Goal: Task Accomplishment & Management: Manage account settings

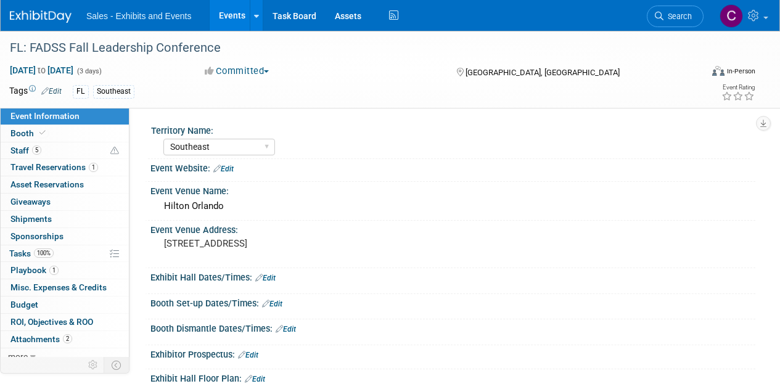
select select "Southeast"
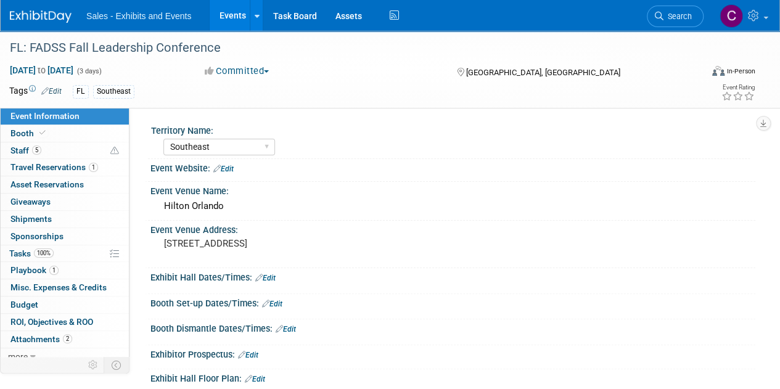
click at [227, 22] on link "Events" at bounding box center [232, 15] width 45 height 31
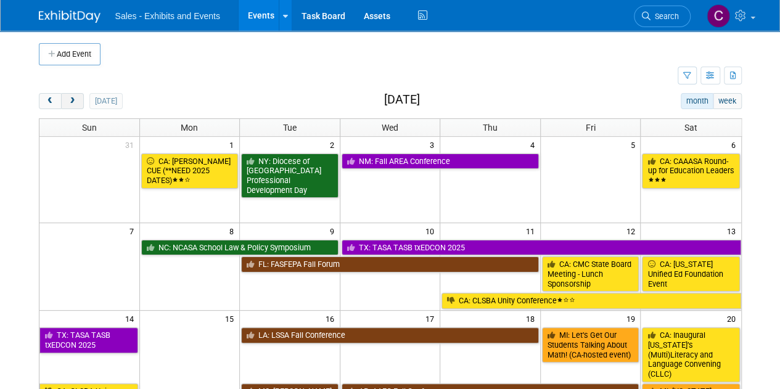
click at [70, 98] on span "next" at bounding box center [72, 101] width 9 height 8
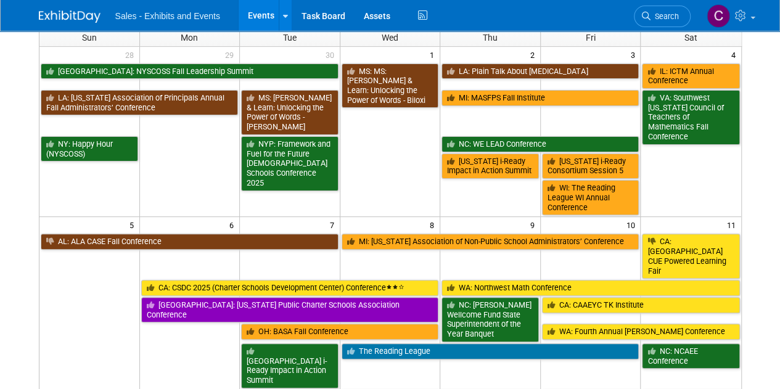
scroll to position [107, 0]
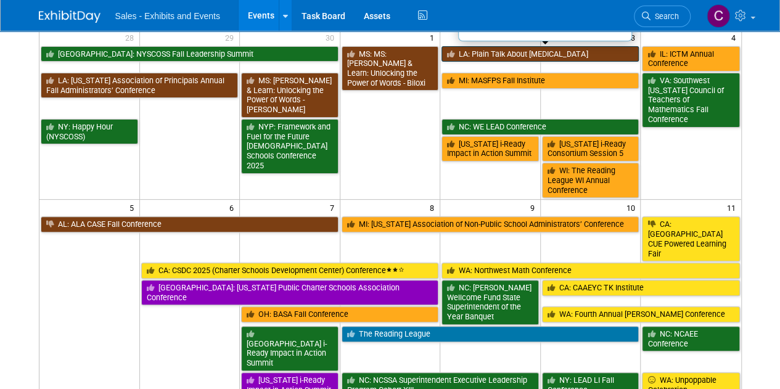
click at [514, 53] on link "LA: Plain Talk About [MEDICAL_DATA]" at bounding box center [539, 54] width 197 height 16
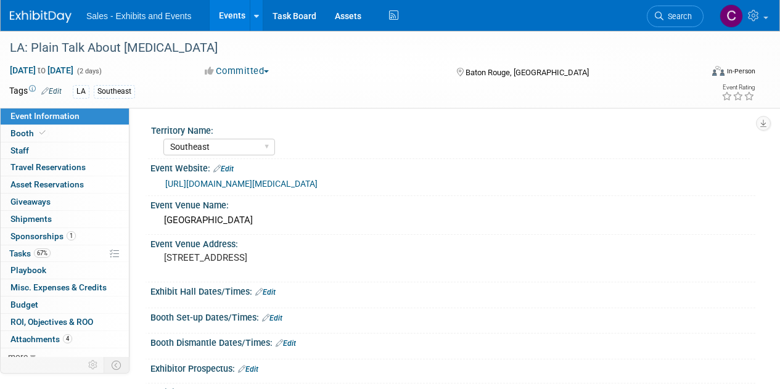
select select "Southeast"
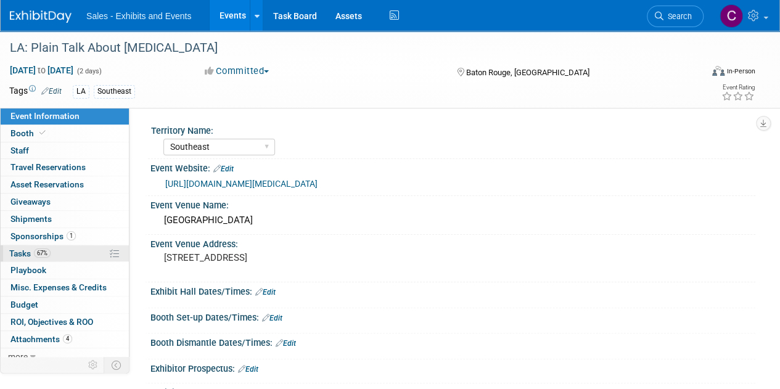
click at [22, 251] on span "Tasks 67%" at bounding box center [29, 253] width 41 height 10
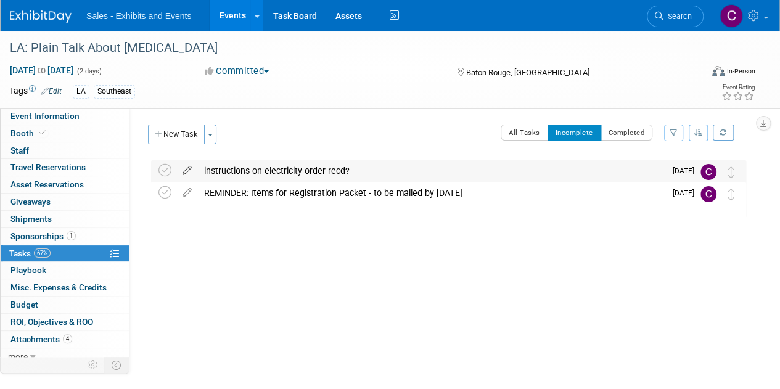
click at [187, 168] on icon at bounding box center [187, 167] width 22 height 15
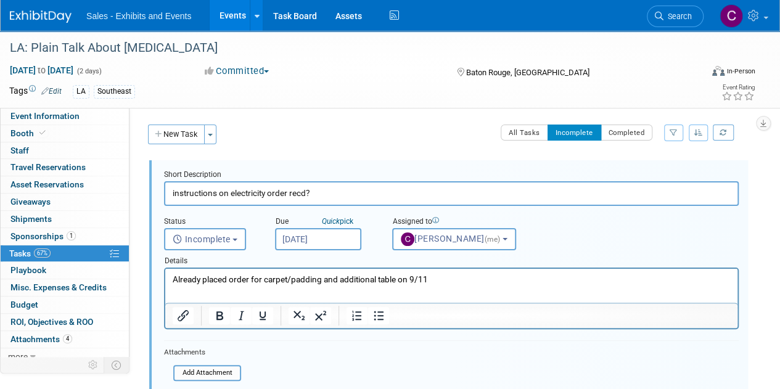
click at [330, 237] on input "Sep 23, 2025" at bounding box center [318, 239] width 86 height 22
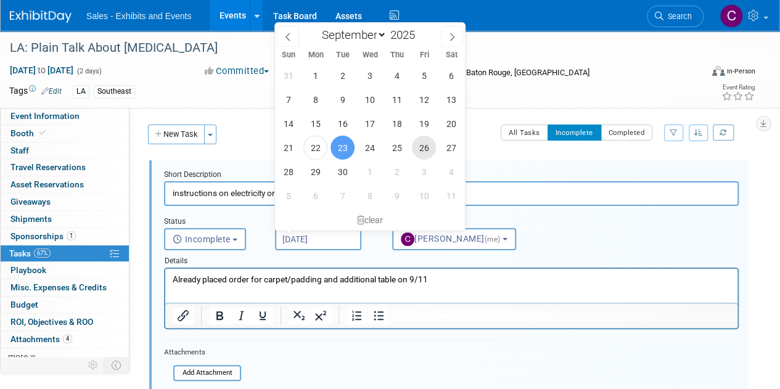
click at [422, 143] on span "26" at bounding box center [424, 148] width 24 height 24
type input "Sep 26, 2025"
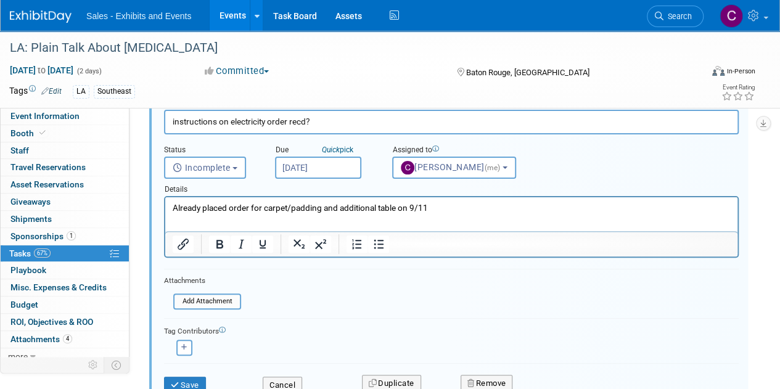
scroll to position [174, 0]
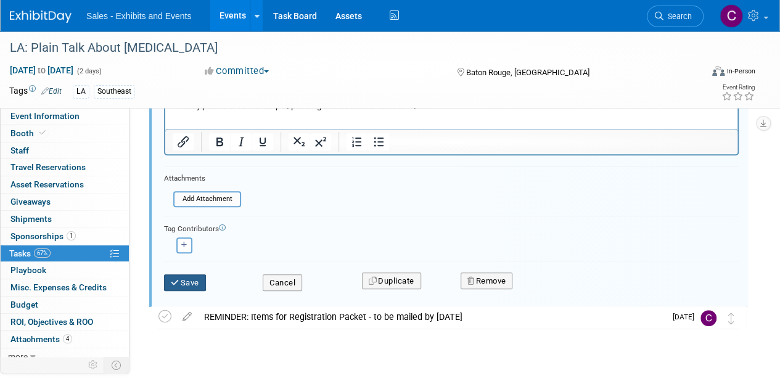
click at [190, 274] on button "Save" at bounding box center [185, 282] width 42 height 17
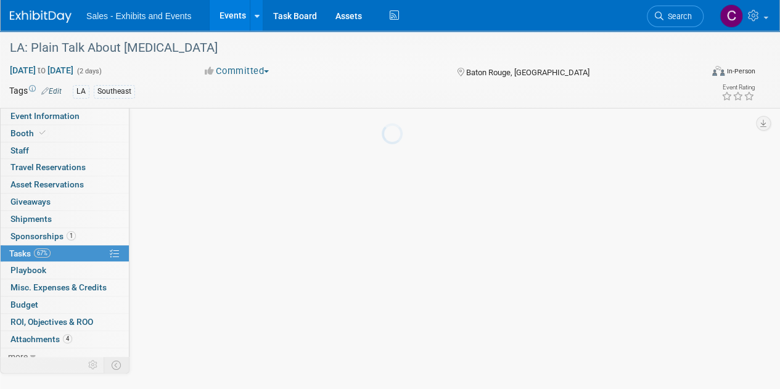
scroll to position [0, 0]
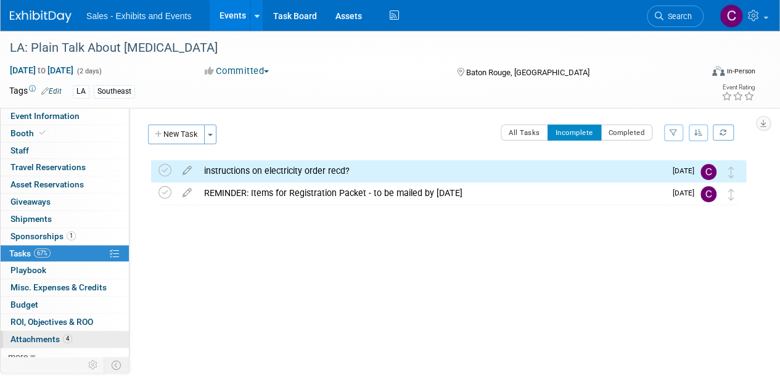
click at [46, 335] on span "Attachments 4" at bounding box center [41, 339] width 62 height 10
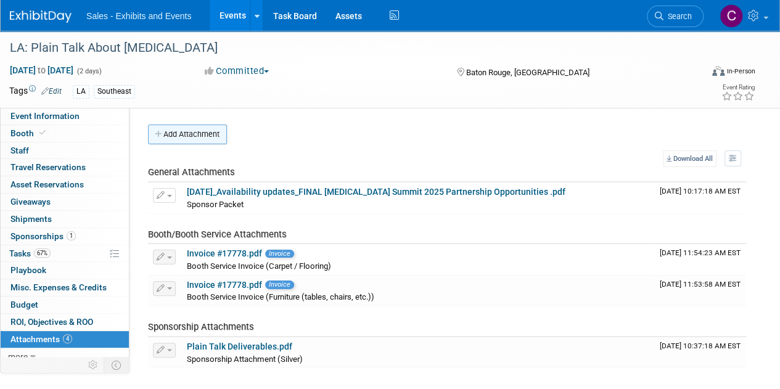
click at [200, 137] on button "Add Attachment" at bounding box center [187, 134] width 79 height 20
click at [225, 17] on link "Events" at bounding box center [232, 15] width 45 height 31
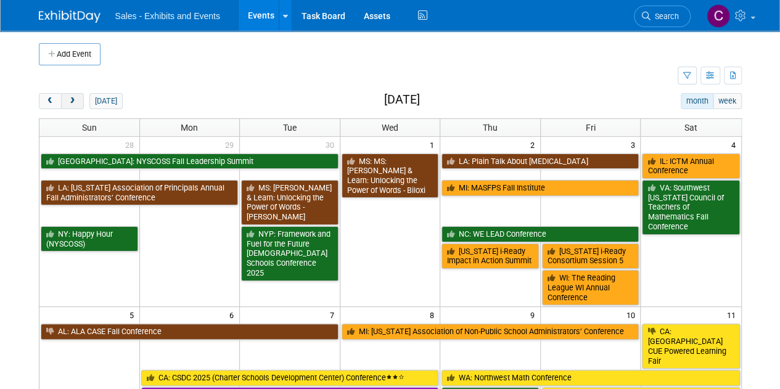
click at [68, 102] on span "next" at bounding box center [72, 101] width 9 height 8
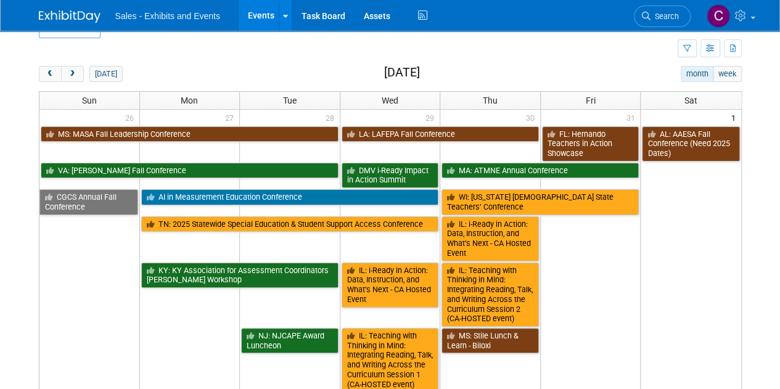
scroll to position [280, 0]
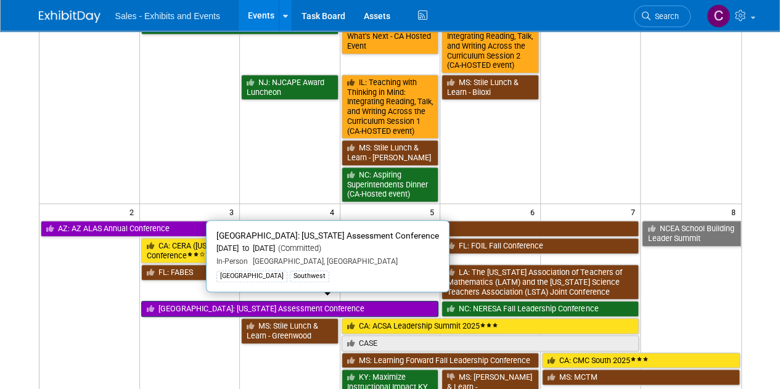
click at [174, 304] on link "TX: Texas Assessment Conference" at bounding box center [290, 309] width 298 height 16
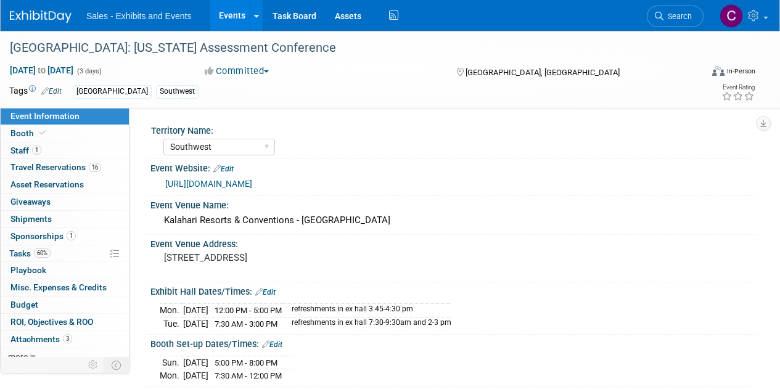
select select "Southwest"
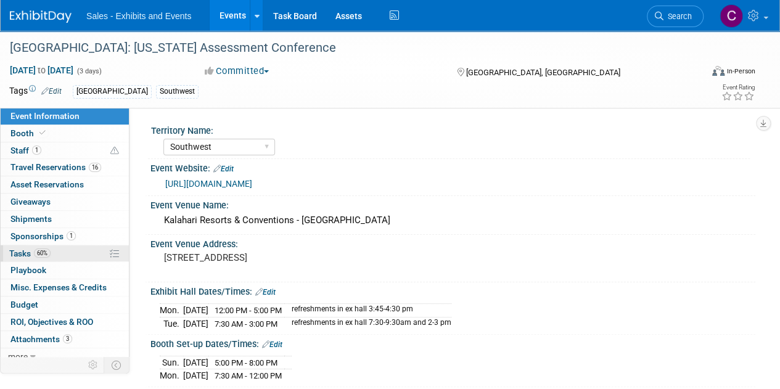
click at [26, 249] on span "Tasks 60%" at bounding box center [29, 253] width 41 height 10
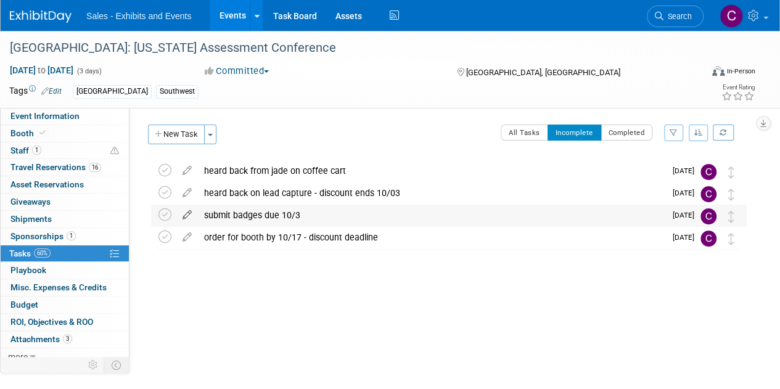
click at [191, 213] on icon at bounding box center [187, 212] width 22 height 15
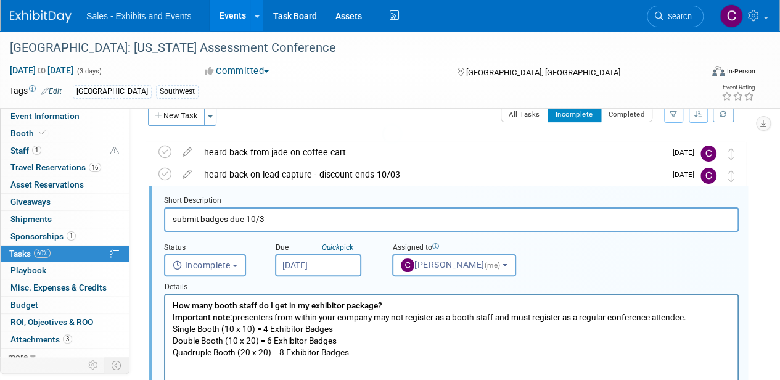
scroll to position [23, 0]
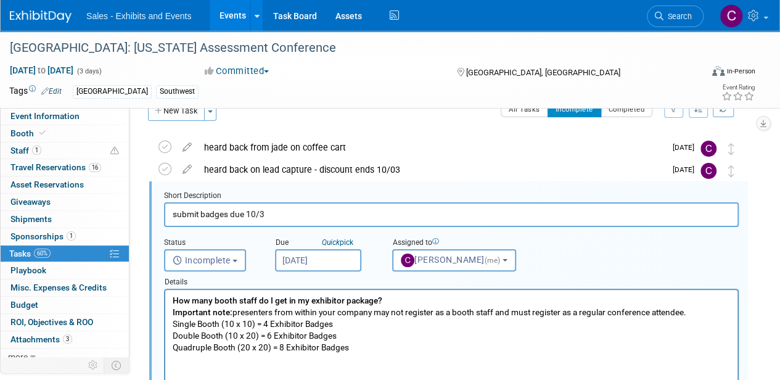
click at [332, 261] on input "Sep 23, 2025" at bounding box center [318, 260] width 86 height 22
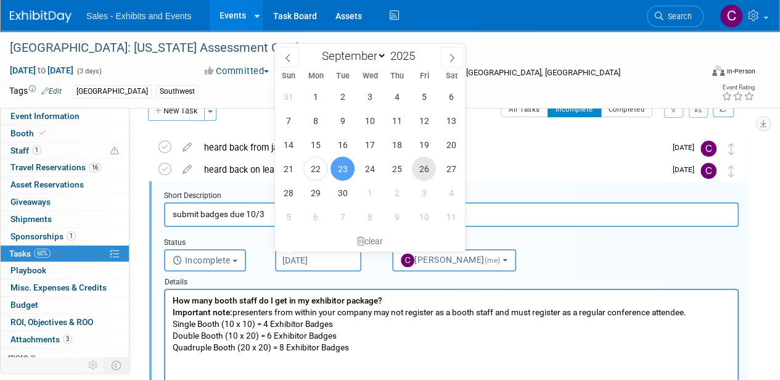
click at [428, 165] on span "26" at bounding box center [424, 169] width 24 height 24
type input "Sep 26, 2025"
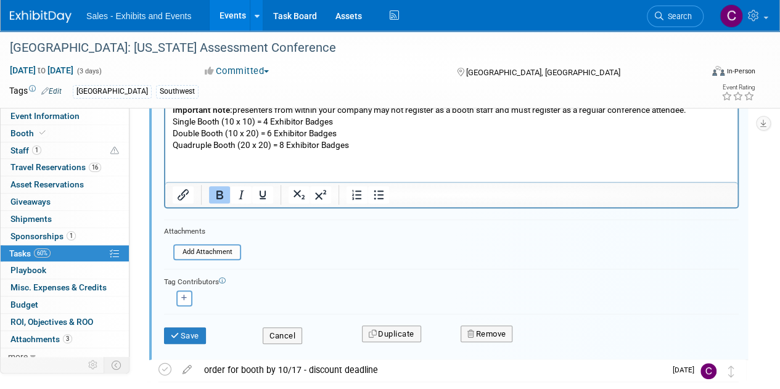
scroll to position [235, 0]
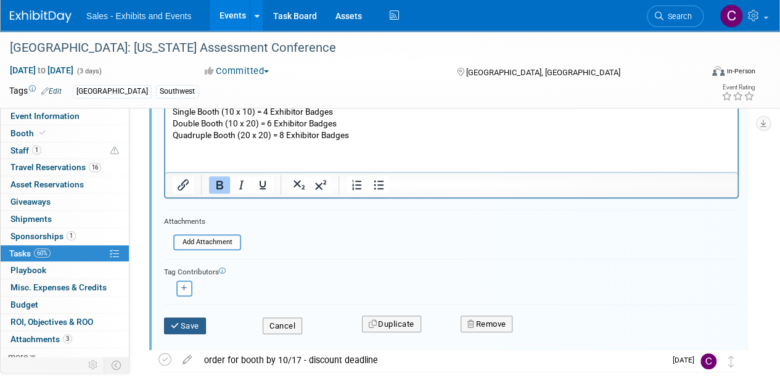
click at [187, 328] on button "Save" at bounding box center [185, 325] width 42 height 17
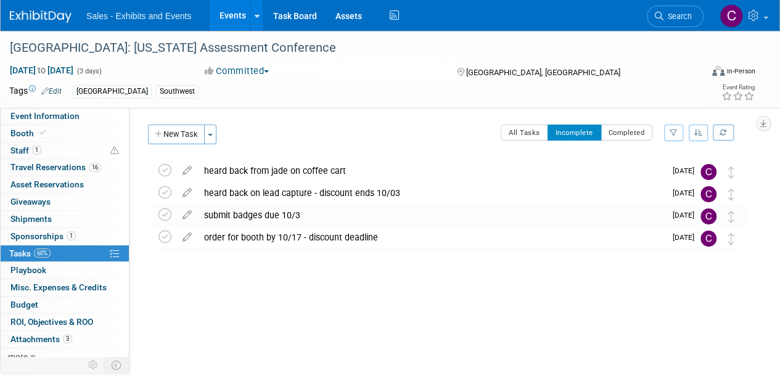
scroll to position [0, 0]
click at [227, 12] on link "Events" at bounding box center [232, 15] width 45 height 31
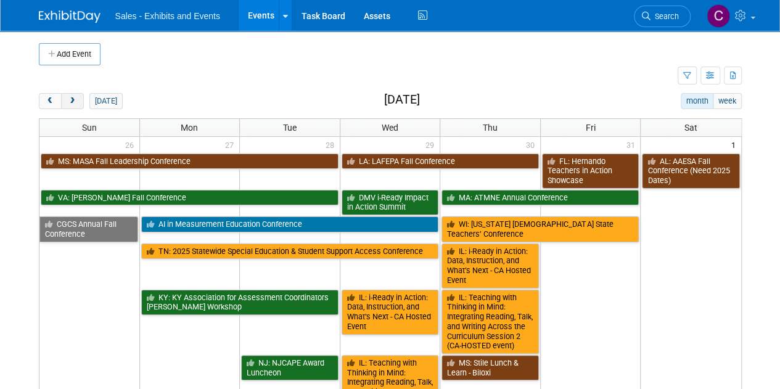
click at [78, 100] on button "next" at bounding box center [72, 101] width 23 height 16
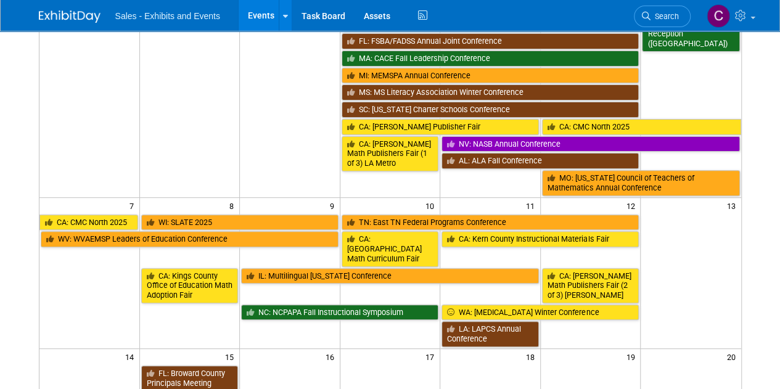
scroll to position [174, 0]
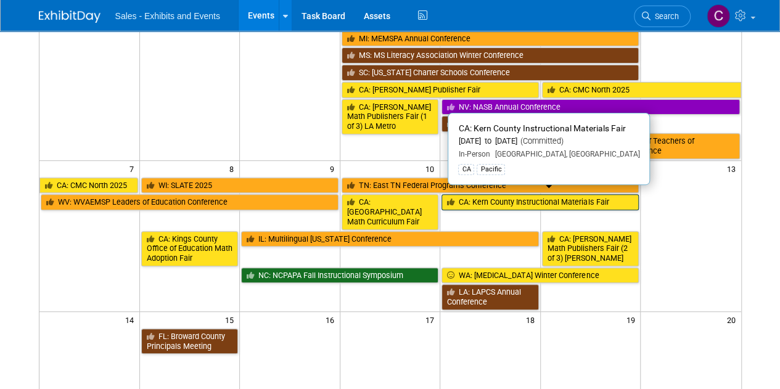
click at [507, 197] on link "CA: Kern County Instructional Materials Fair" at bounding box center [539, 202] width 197 height 16
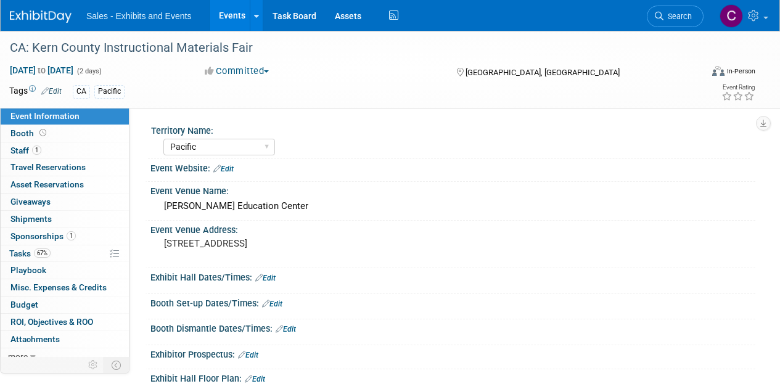
select select "Pacific"
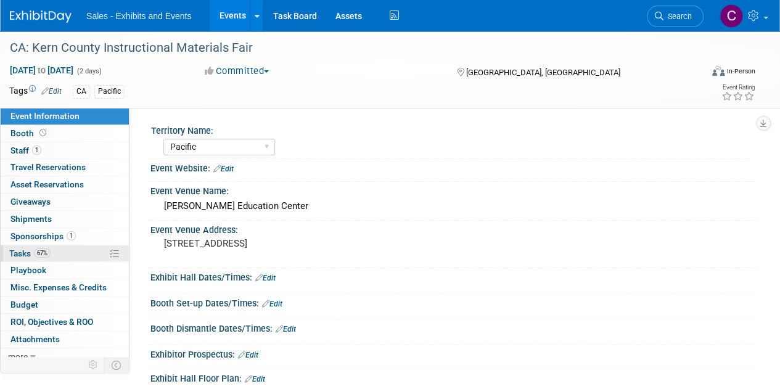
click at [13, 255] on span "Tasks 67%" at bounding box center [29, 253] width 41 height 10
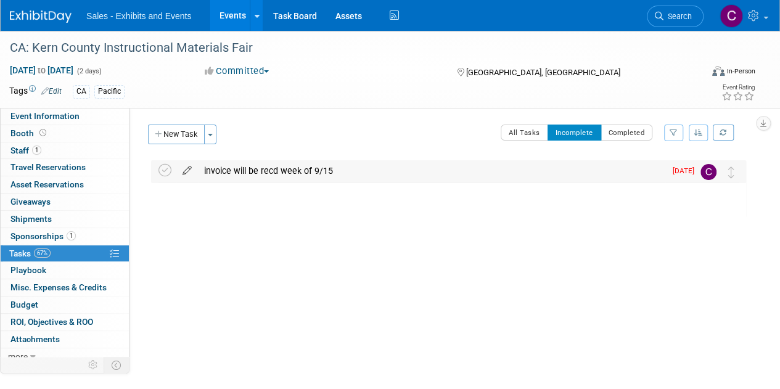
click at [187, 175] on link at bounding box center [187, 170] width 22 height 11
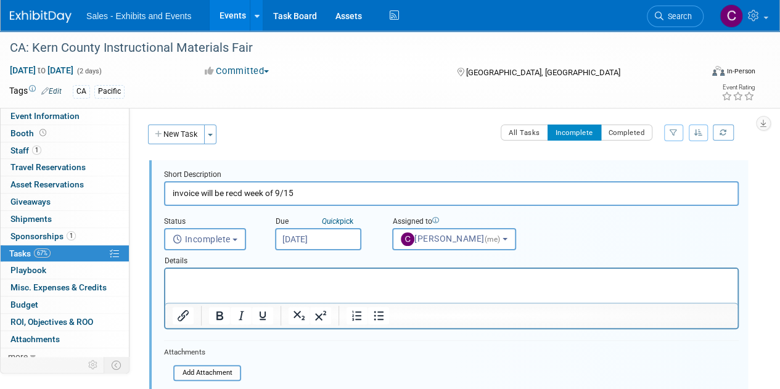
click at [330, 245] on input "Sep 19, 2025" at bounding box center [318, 239] width 86 height 22
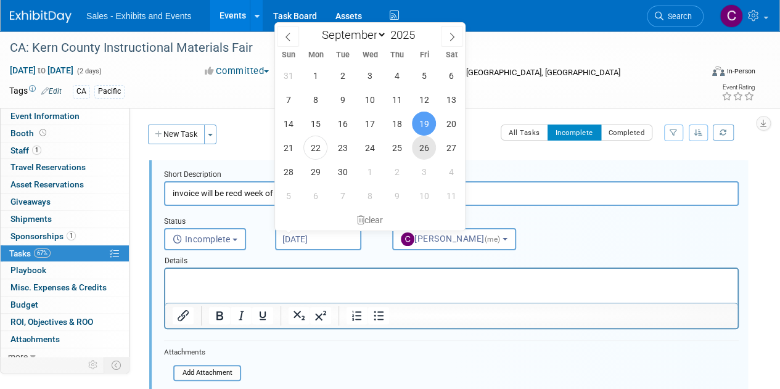
click at [429, 157] on span "26" at bounding box center [424, 148] width 24 height 24
type input "Sep 26, 2025"
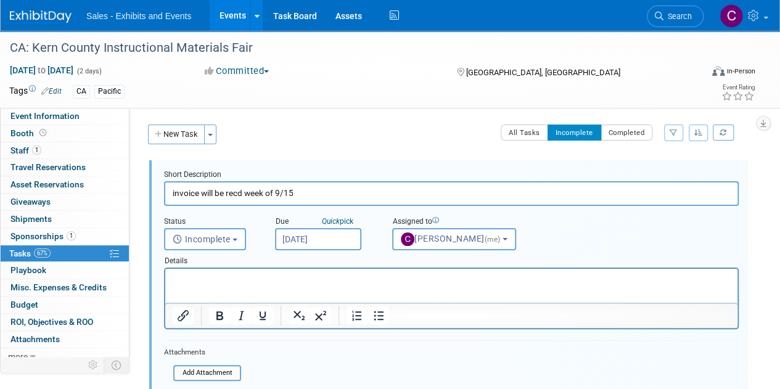
scroll to position [166, 0]
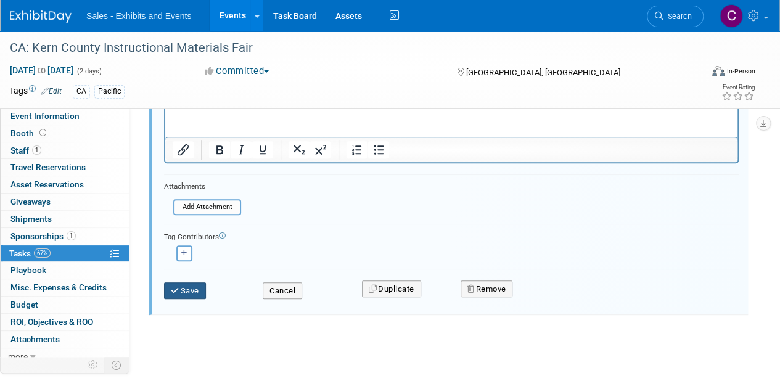
click at [189, 287] on button "Save" at bounding box center [185, 290] width 42 height 17
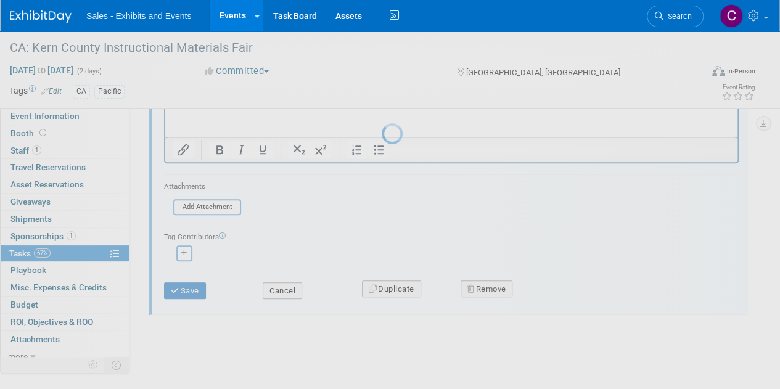
scroll to position [0, 0]
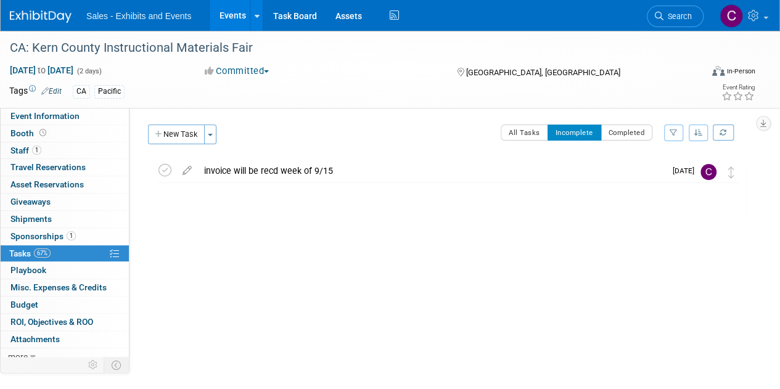
click at [232, 11] on link "Events" at bounding box center [232, 15] width 45 height 31
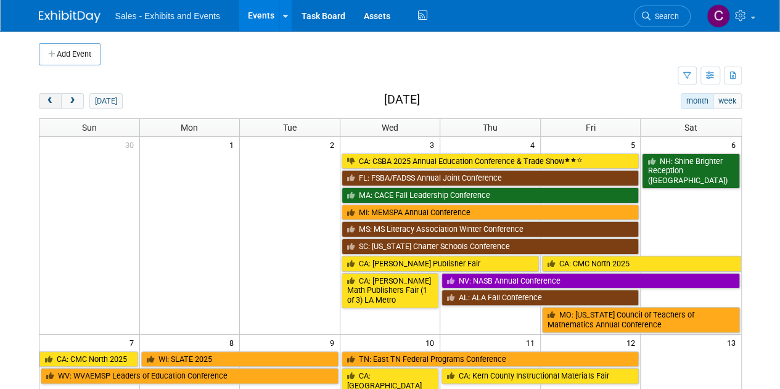
click at [49, 99] on span "prev" at bounding box center [50, 101] width 9 height 8
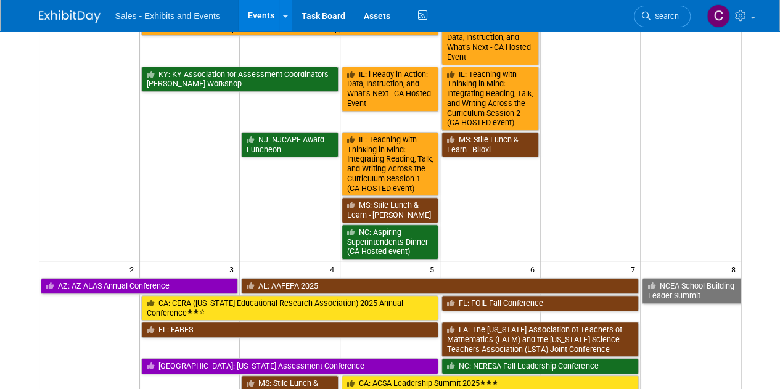
scroll to position [235, 0]
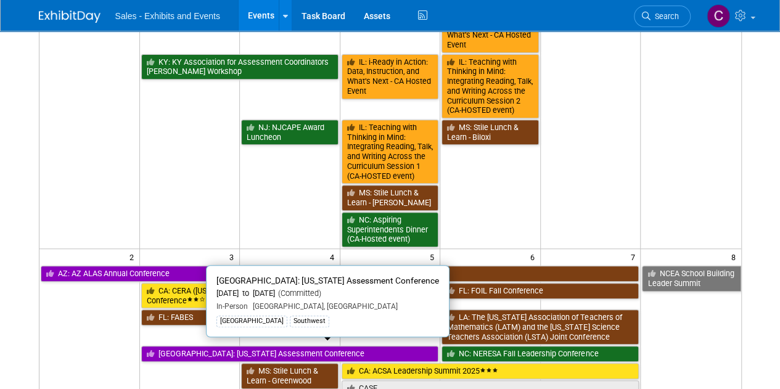
drag, startPoint x: 194, startPoint y: 349, endPoint x: 122, endPoint y: 297, distance: 88.6
click at [194, 351] on link "[GEOGRAPHIC_DATA]: [US_STATE] Assessment Conference" at bounding box center [290, 354] width 298 height 16
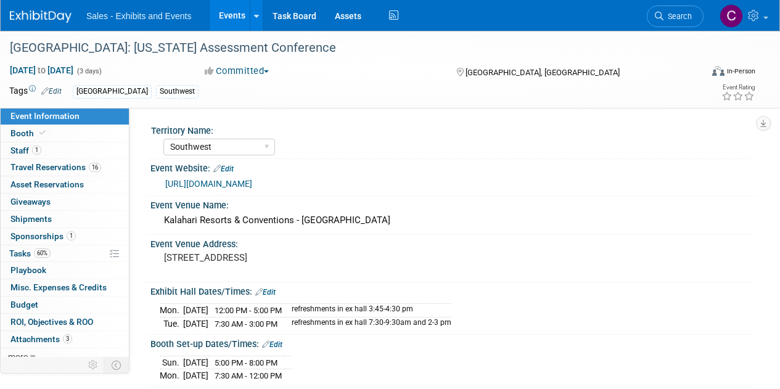
select select "Southwest"
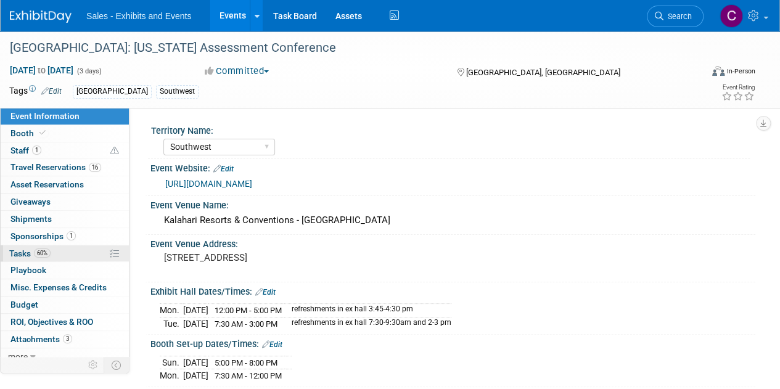
click at [28, 254] on span "Tasks 60%" at bounding box center [29, 253] width 41 height 10
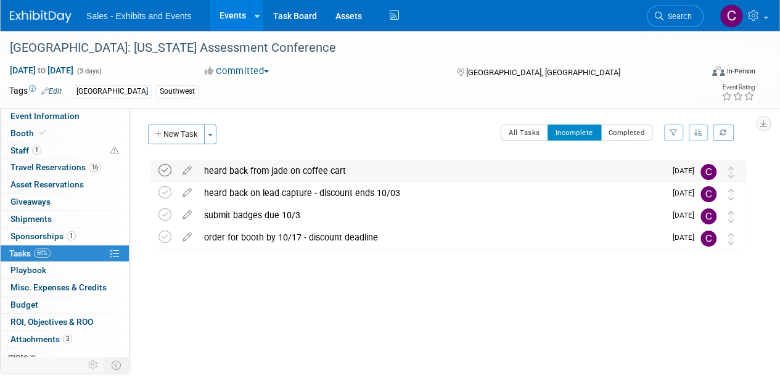
click at [158, 171] on icon at bounding box center [164, 170] width 13 height 13
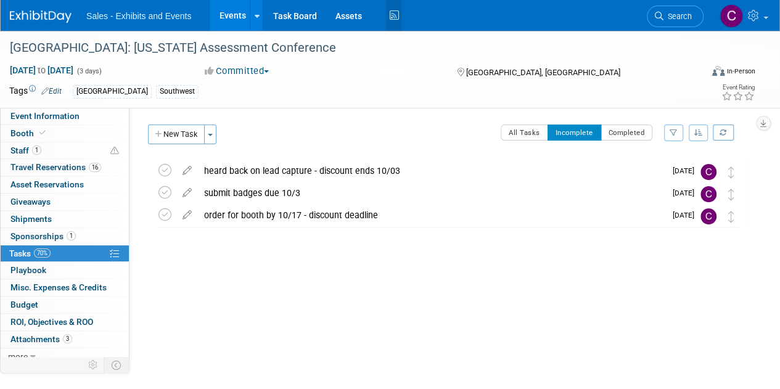
click at [391, 19] on icon at bounding box center [393, 15] width 15 height 19
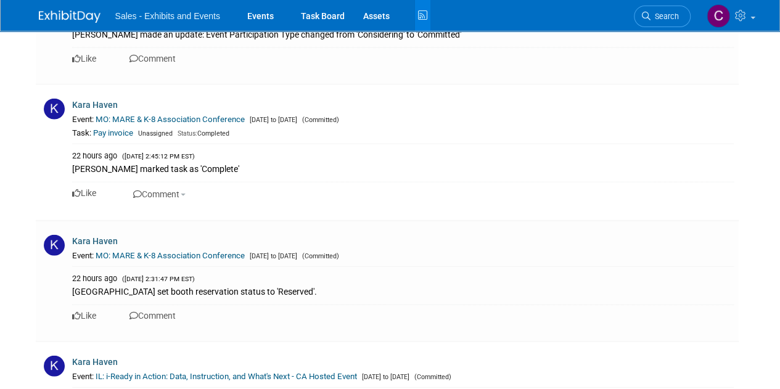
scroll to position [3912, 0]
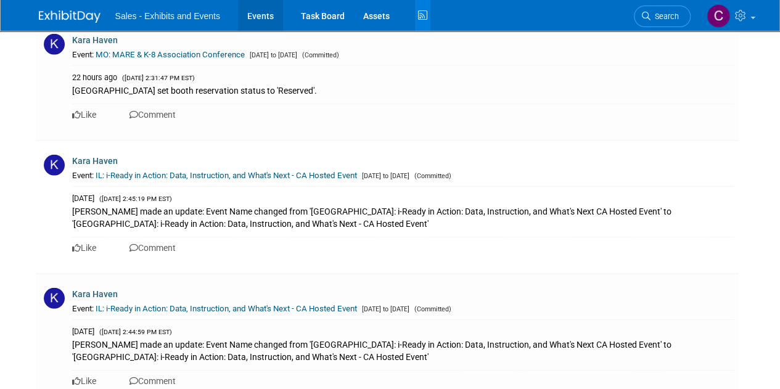
click at [267, 17] on link "Events" at bounding box center [260, 15] width 45 height 31
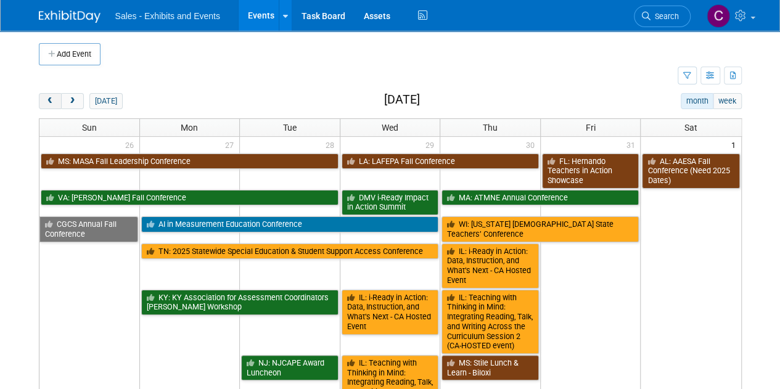
click at [55, 99] on button "prev" at bounding box center [50, 101] width 23 height 16
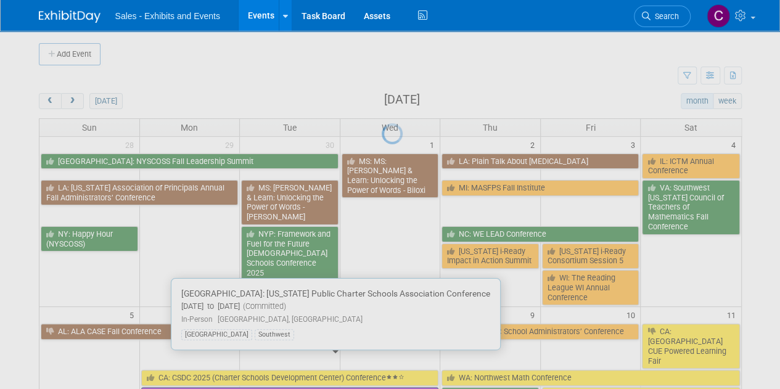
click at [381, 362] on div at bounding box center [389, 194] width 17 height 389
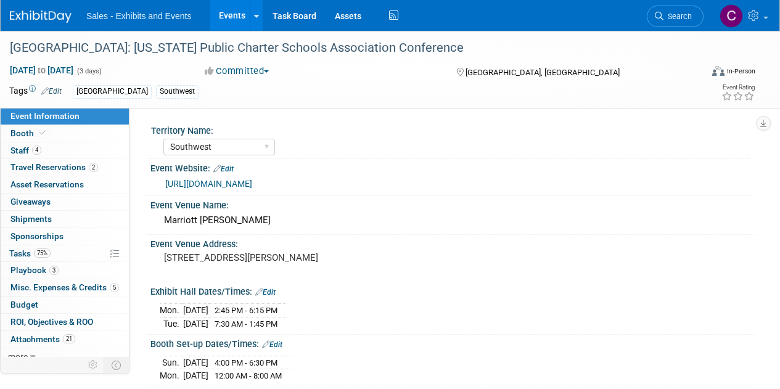
select select "Southwest"
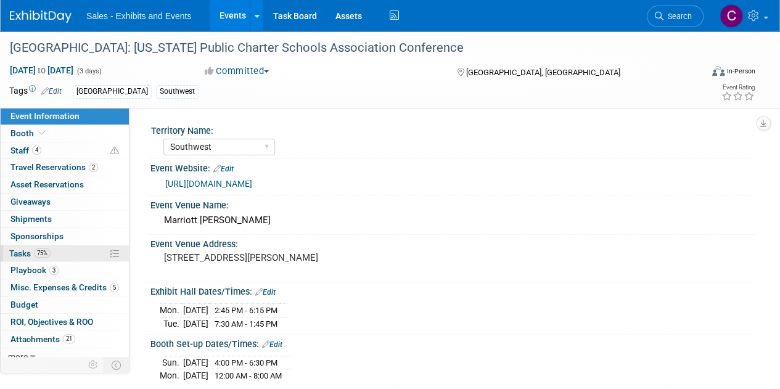
click at [26, 250] on span "Tasks 75%" at bounding box center [29, 253] width 41 height 10
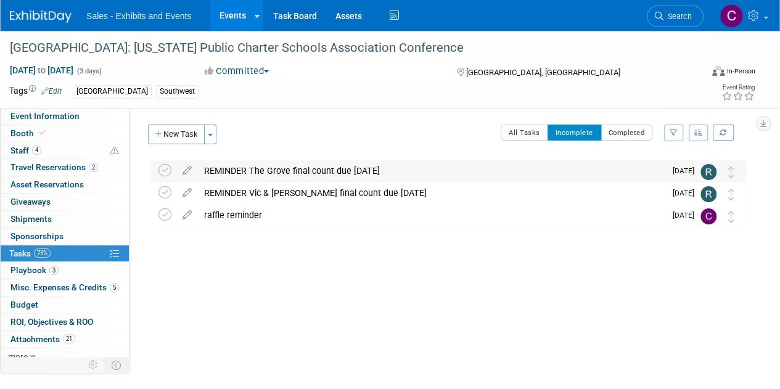
click at [281, 171] on div "REMINDER The Grove final count due tomorrow" at bounding box center [431, 170] width 467 height 21
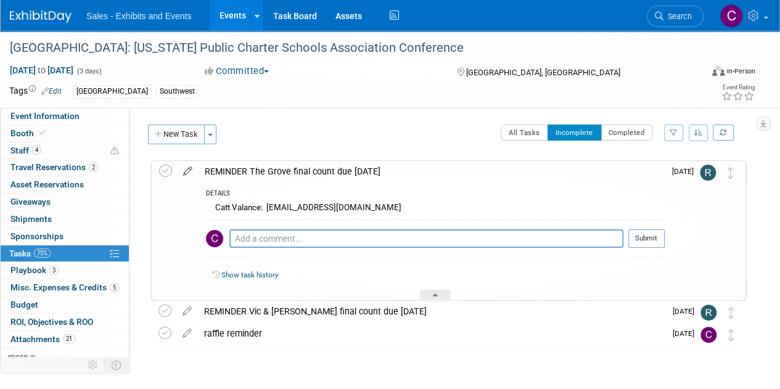
click at [188, 169] on icon at bounding box center [188, 168] width 22 height 15
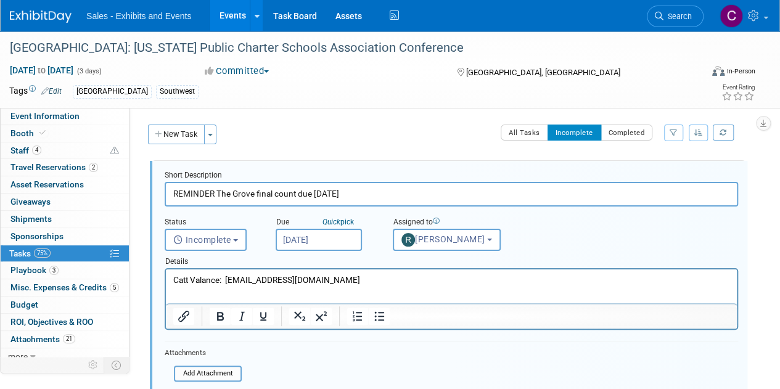
type input "REMINDER The Grove final count due tomorrow 10/1"
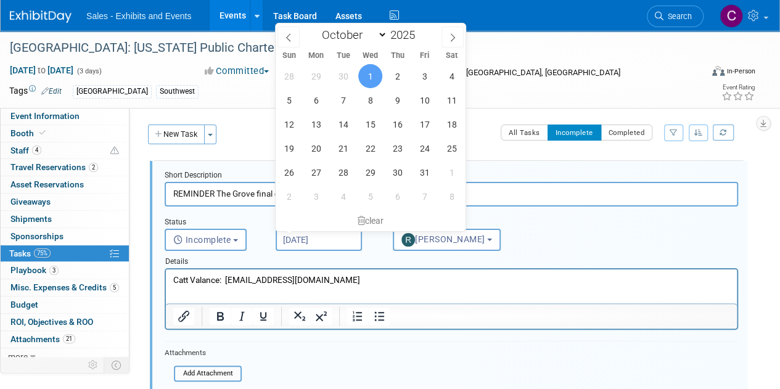
click at [343, 242] on input "Oct 1, 2025" at bounding box center [318, 240] width 86 height 22
click at [344, 74] on span "30" at bounding box center [343, 76] width 24 height 24
type input "Sep 30, 2025"
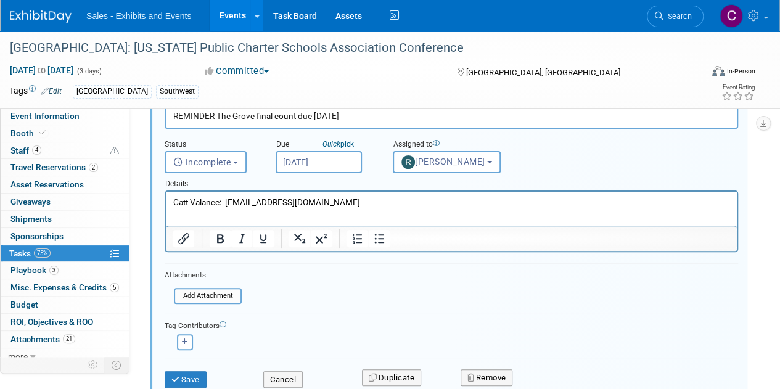
scroll to position [79, 0]
click at [192, 377] on button "Save" at bounding box center [186, 378] width 42 height 17
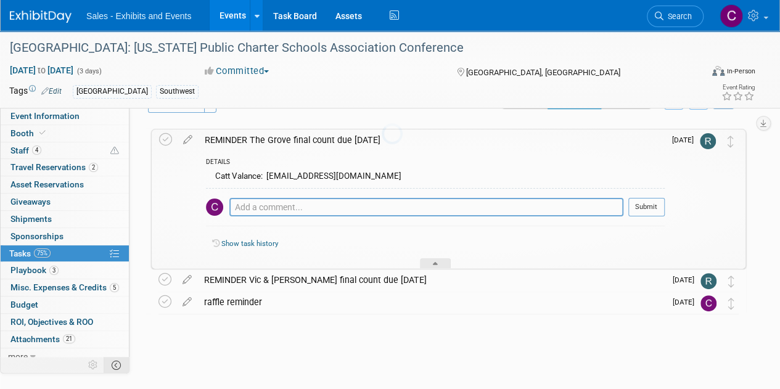
scroll to position [31, 0]
click at [231, 24] on link "Events" at bounding box center [232, 15] width 45 height 31
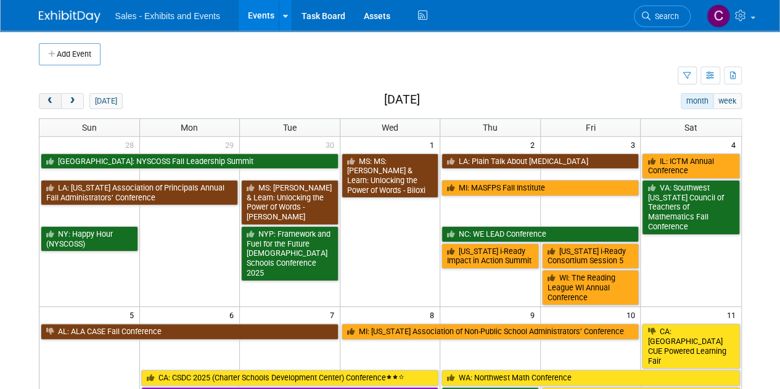
click at [52, 94] on button "prev" at bounding box center [50, 101] width 23 height 16
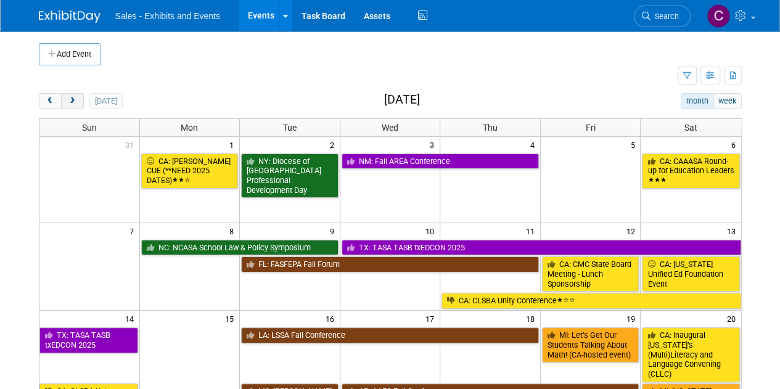
click at [74, 100] on span "next" at bounding box center [72, 101] width 9 height 8
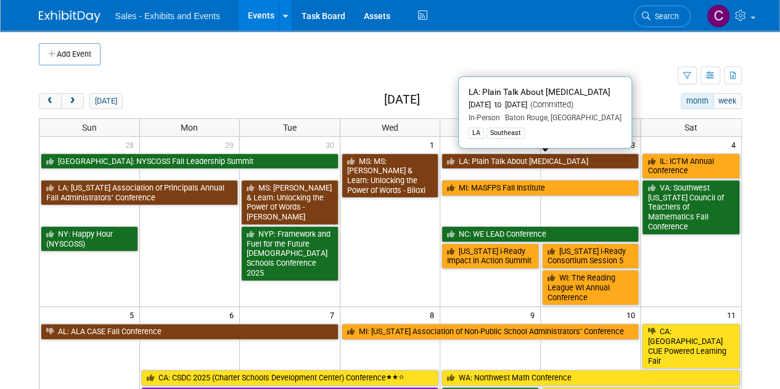
click at [495, 161] on link "LA: Plain Talk About [MEDICAL_DATA]" at bounding box center [539, 161] width 197 height 16
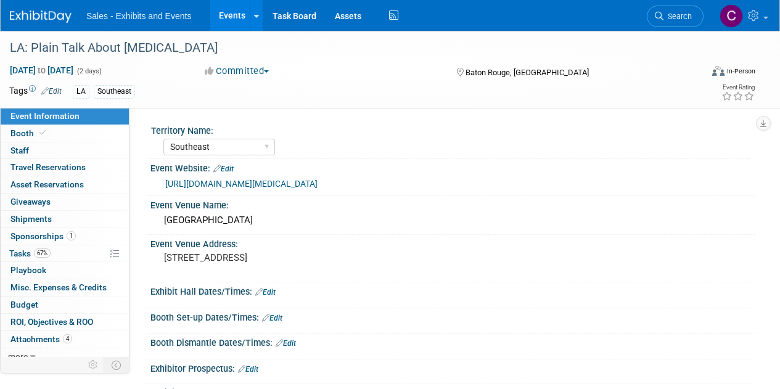
select select "Southeast"
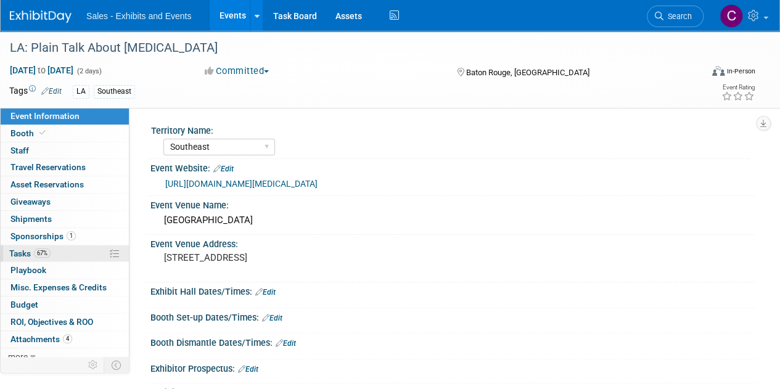
click at [33, 251] on span "Tasks 67%" at bounding box center [29, 253] width 41 height 10
